Goal: Check status: Check status

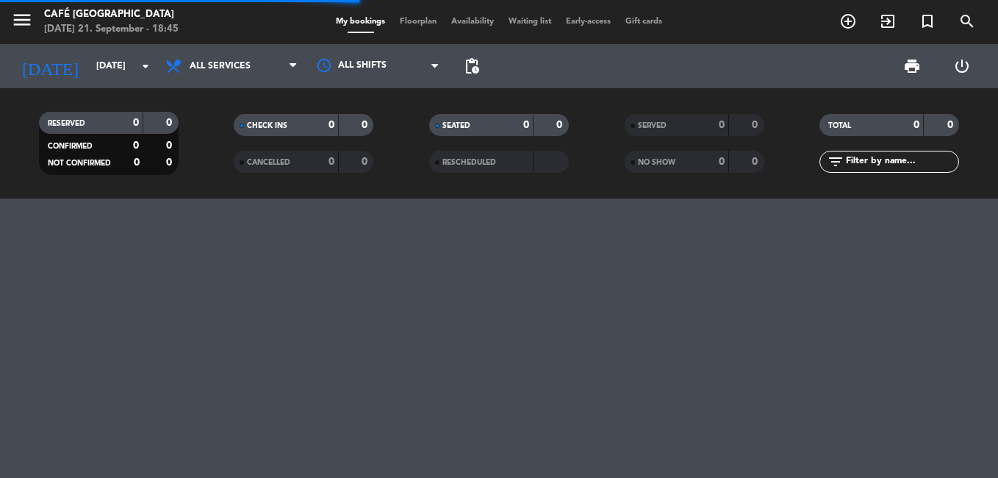
click at [659, 128] on span "SERVED" at bounding box center [652, 125] width 29 height 7
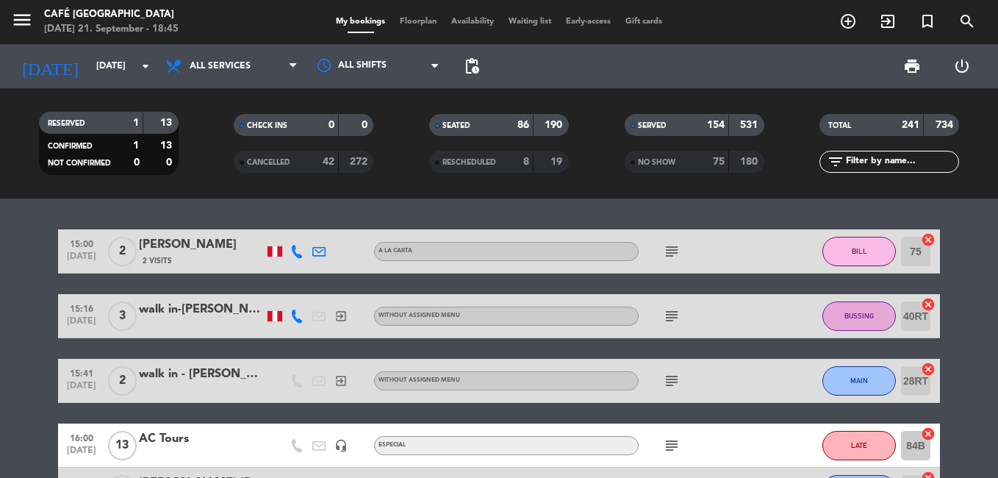
click at [861, 162] on input "text" at bounding box center [901, 162] width 114 height 16
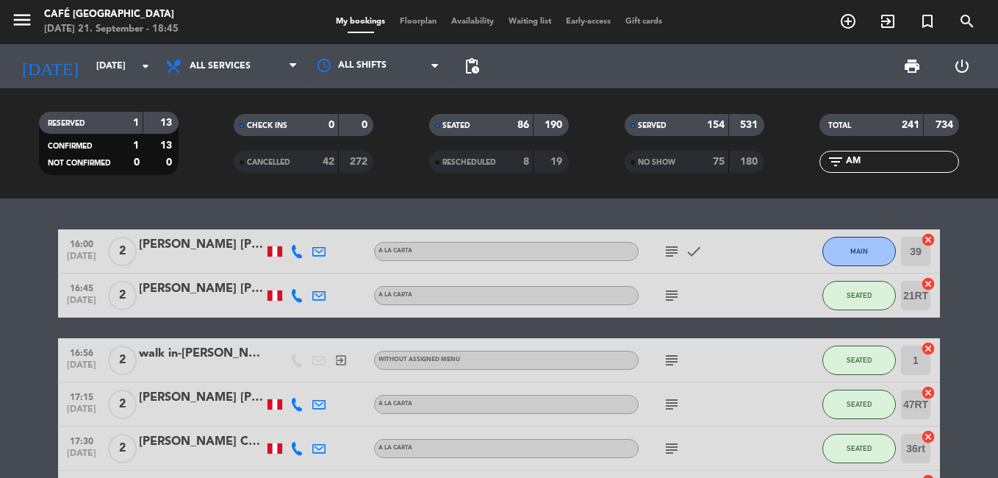
type input "A"
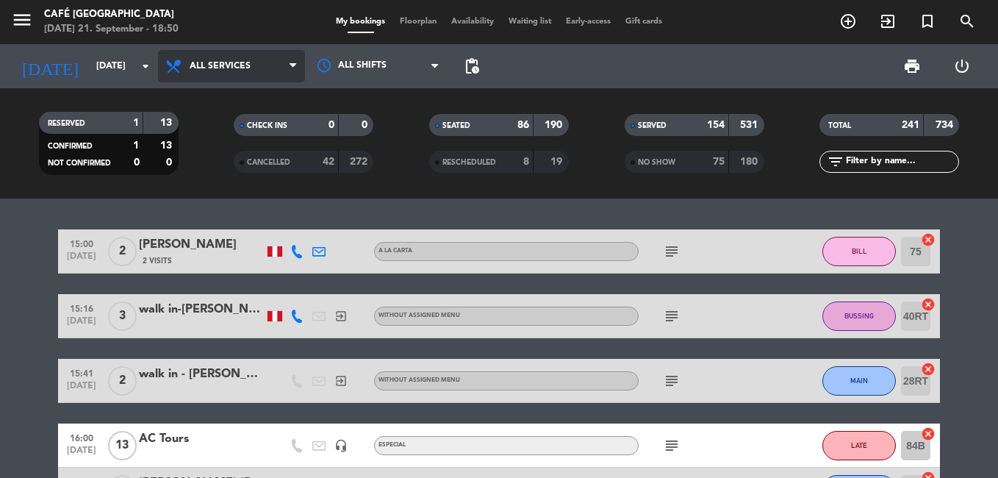
click at [192, 62] on span "All services" at bounding box center [220, 66] width 61 height 10
click at [220, 191] on div "menu Café Museo Larco [DATE] 21. September - 18:50 My bookings Floorplan Availa…" at bounding box center [499, 99] width 998 height 198
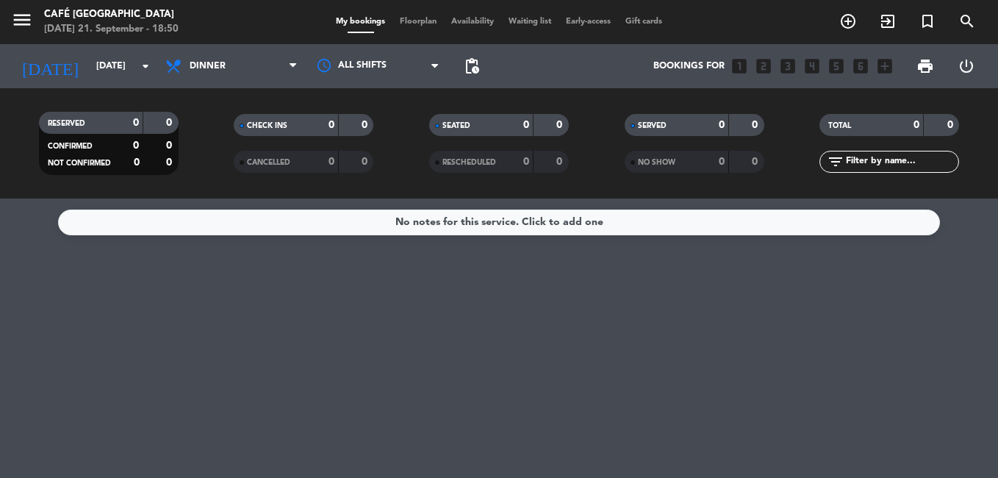
click at [855, 162] on input "text" at bounding box center [901, 162] width 114 height 16
type input "A"
click at [207, 64] on span "Dinner" at bounding box center [208, 66] width 36 height 10
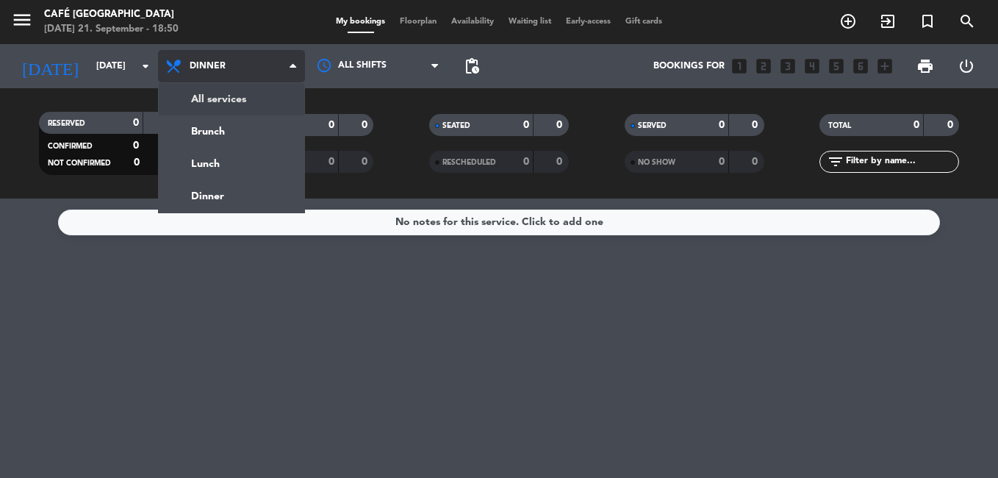
click at [218, 99] on div "menu Café Museo Larco [DATE] 21. September - 18:50 My bookings Floorplan Availa…" at bounding box center [499, 99] width 998 height 198
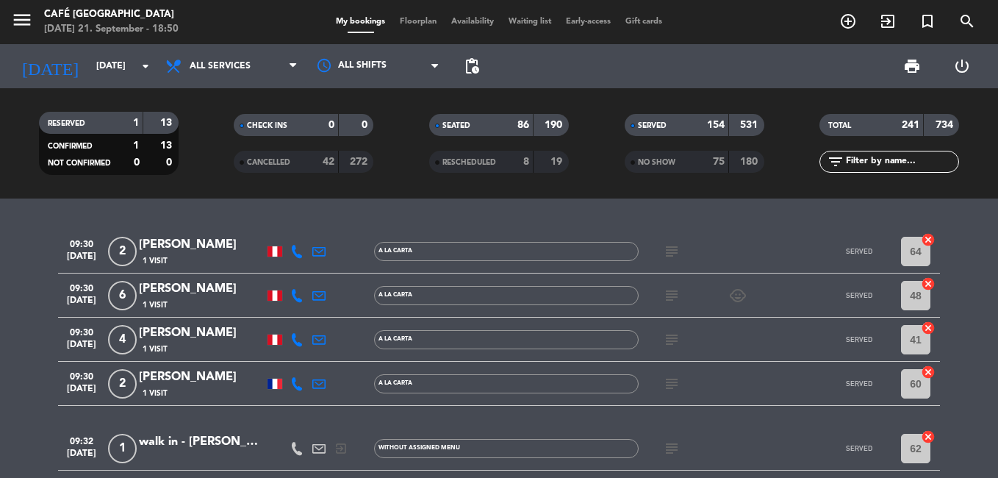
click at [868, 163] on input "text" at bounding box center [901, 162] width 114 height 16
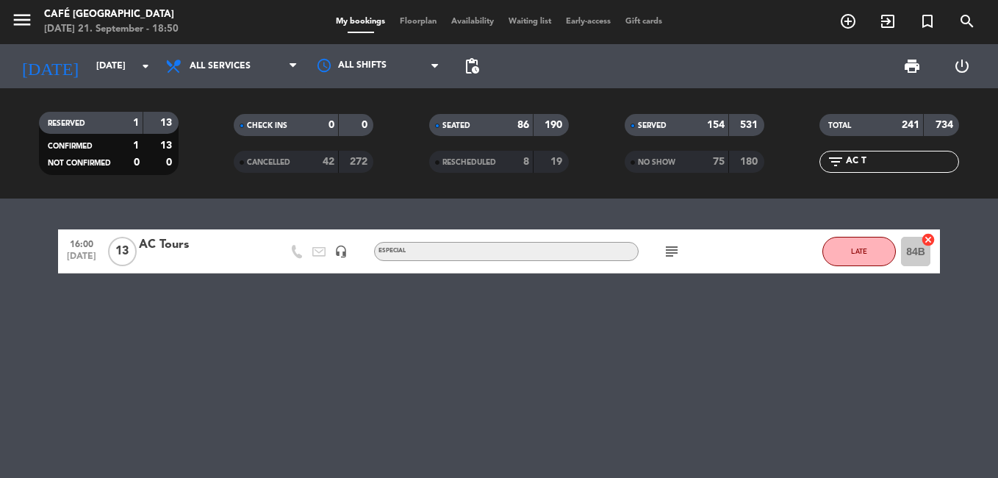
type input "AC T"
click at [179, 250] on div "AC Tours" at bounding box center [201, 244] width 125 height 19
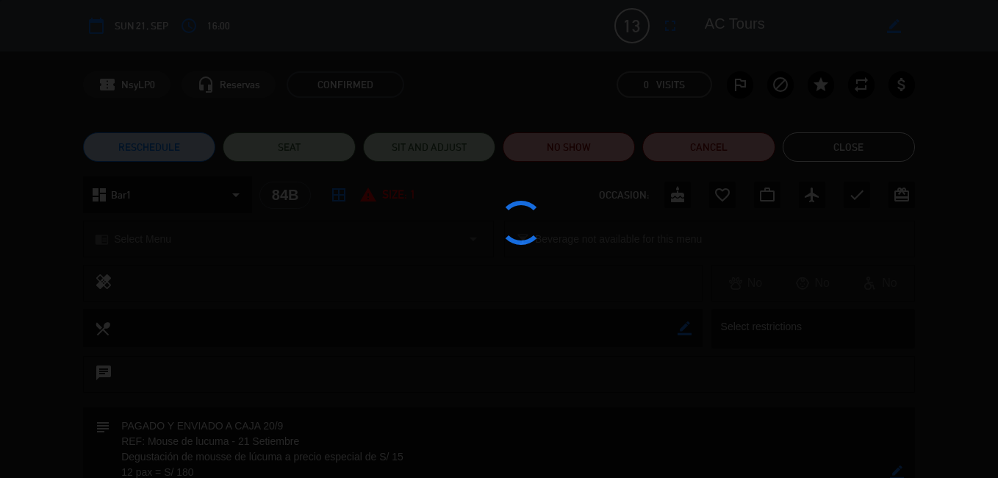
click at [179, 250] on div at bounding box center [499, 239] width 998 height 478
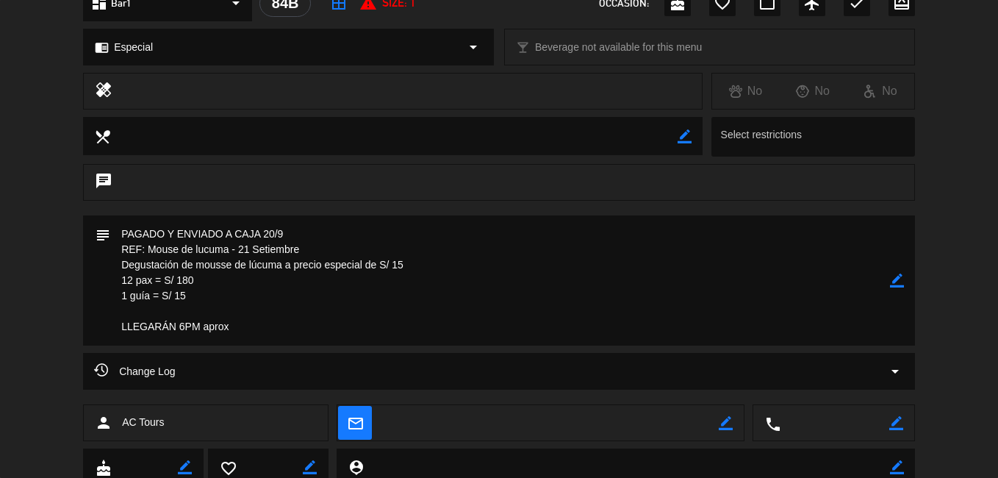
scroll to position [244, 0]
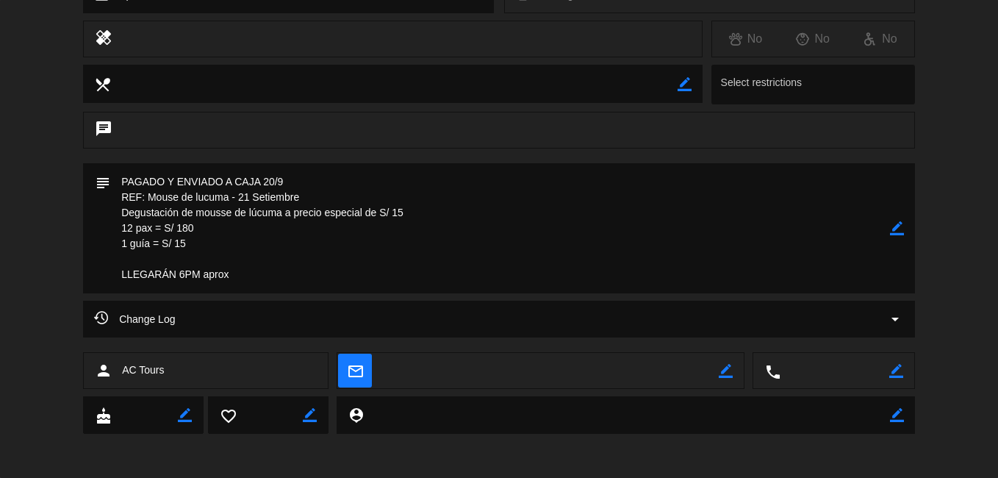
drag, startPoint x: 148, startPoint y: 202, endPoint x: 299, endPoint y: 201, distance: 150.7
click at [299, 201] on textarea at bounding box center [500, 228] width 780 height 130
drag, startPoint x: 299, startPoint y: 201, endPoint x: 218, endPoint y: 195, distance: 81.1
